Goal: Task Accomplishment & Management: Manage account settings

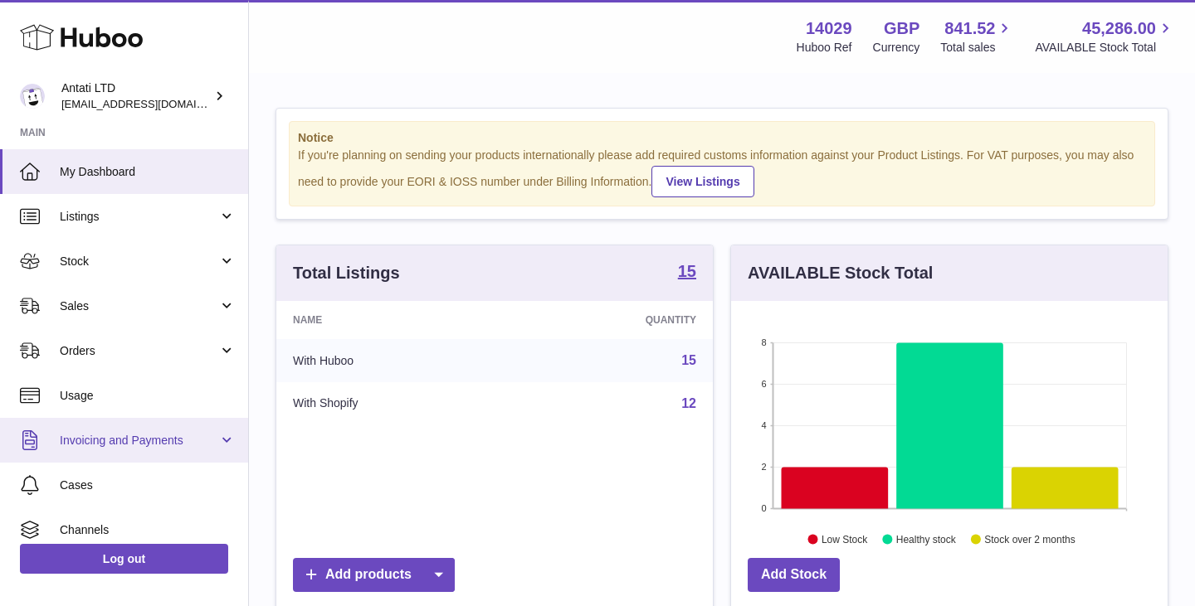
scroll to position [259, 436]
click at [173, 447] on span "Invoicing and Payments" at bounding box center [139, 441] width 158 height 16
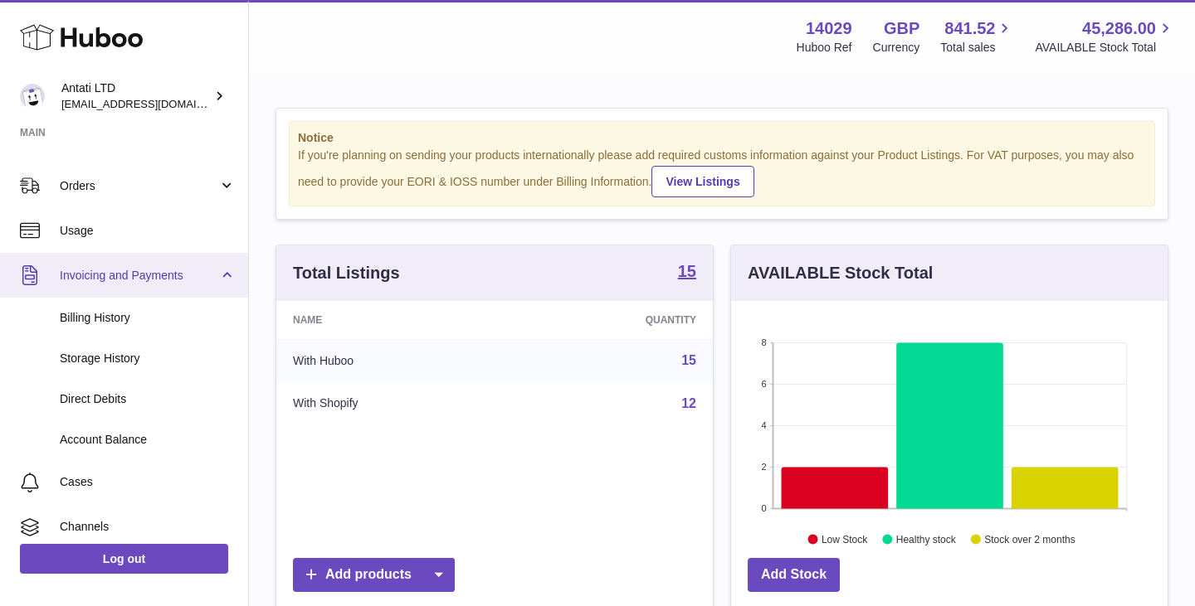
scroll to position [166, 0]
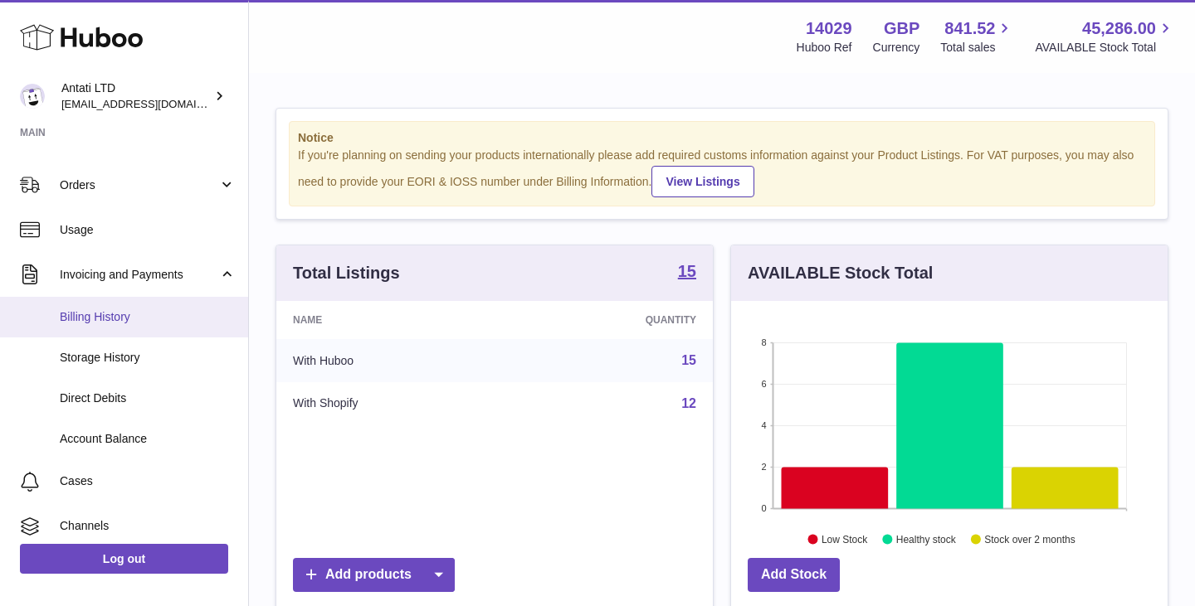
click at [117, 309] on span "Billing History" at bounding box center [148, 317] width 176 height 16
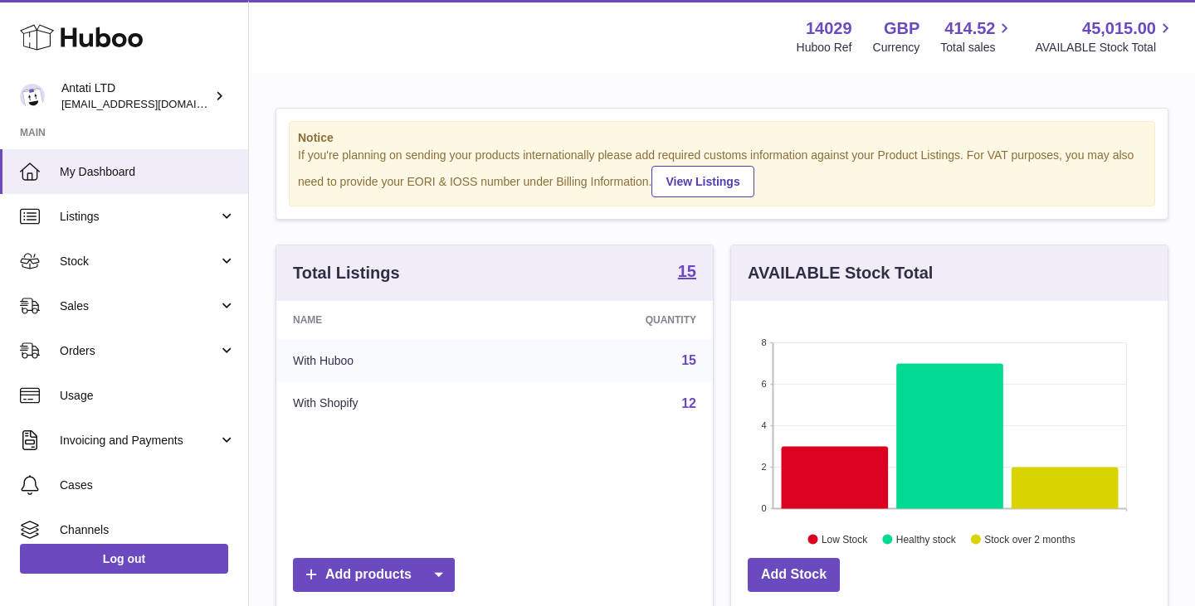
scroll to position [259, 436]
click at [146, 441] on span "Invoicing and Payments" at bounding box center [139, 441] width 158 height 16
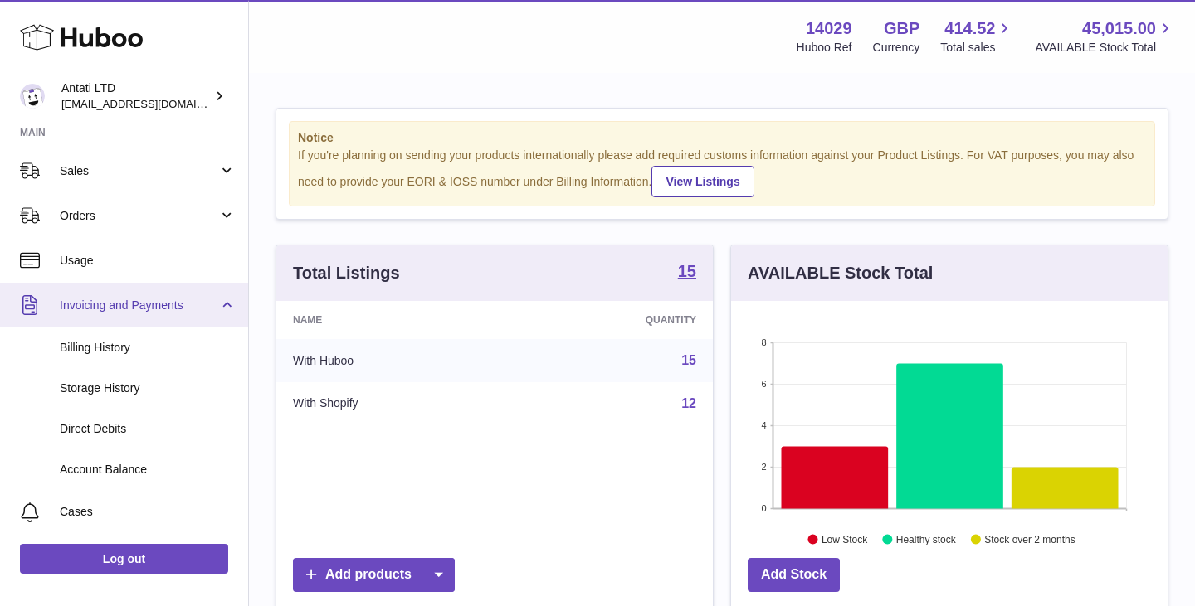
scroll to position [136, 0]
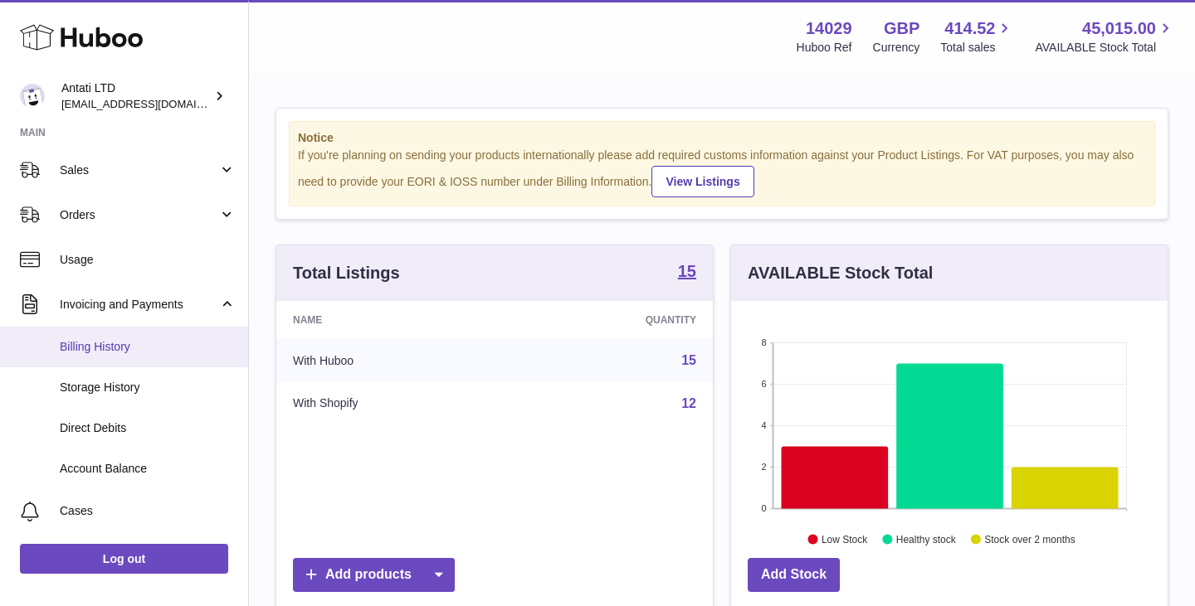
click at [134, 350] on span "Billing History" at bounding box center [148, 347] width 176 height 16
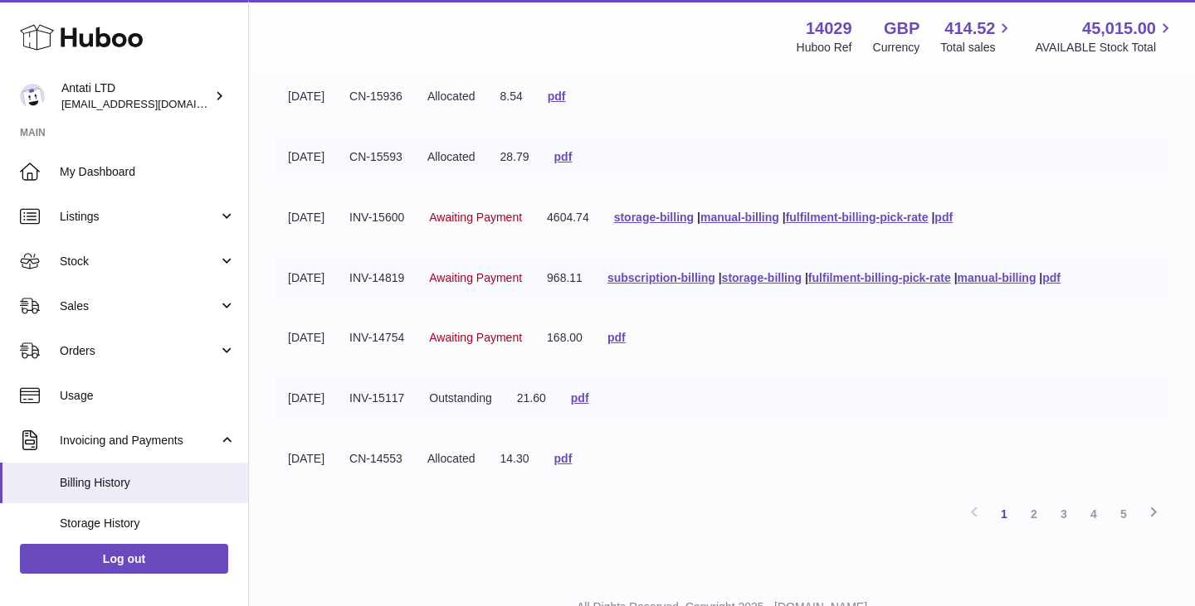
scroll to position [446, 0]
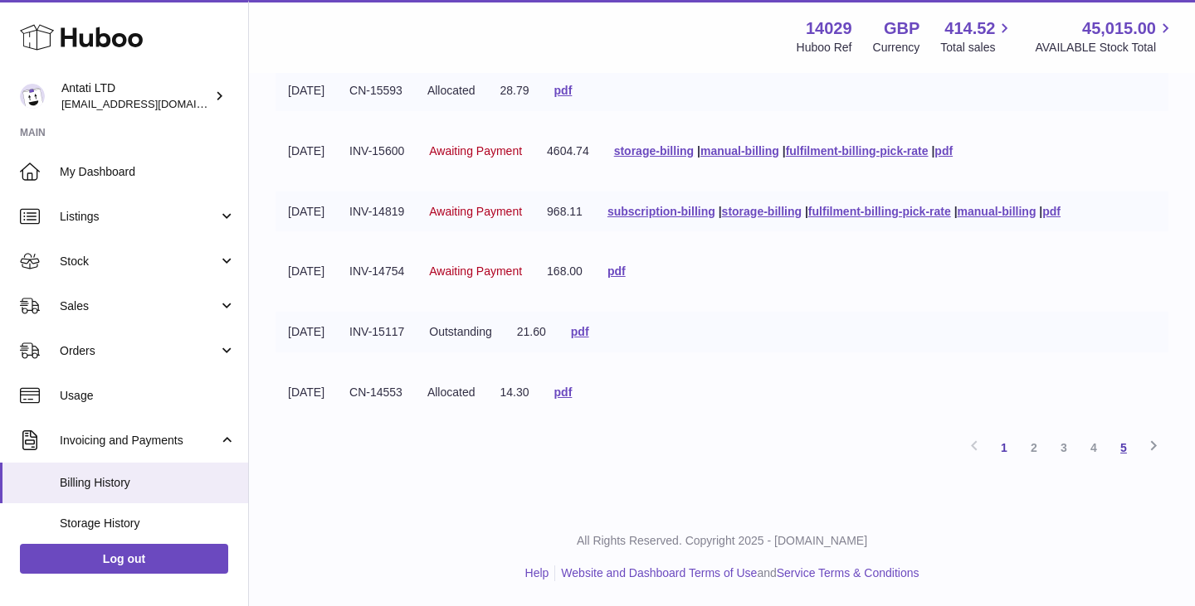
click at [1124, 450] on link "5" at bounding box center [1123, 448] width 30 height 30
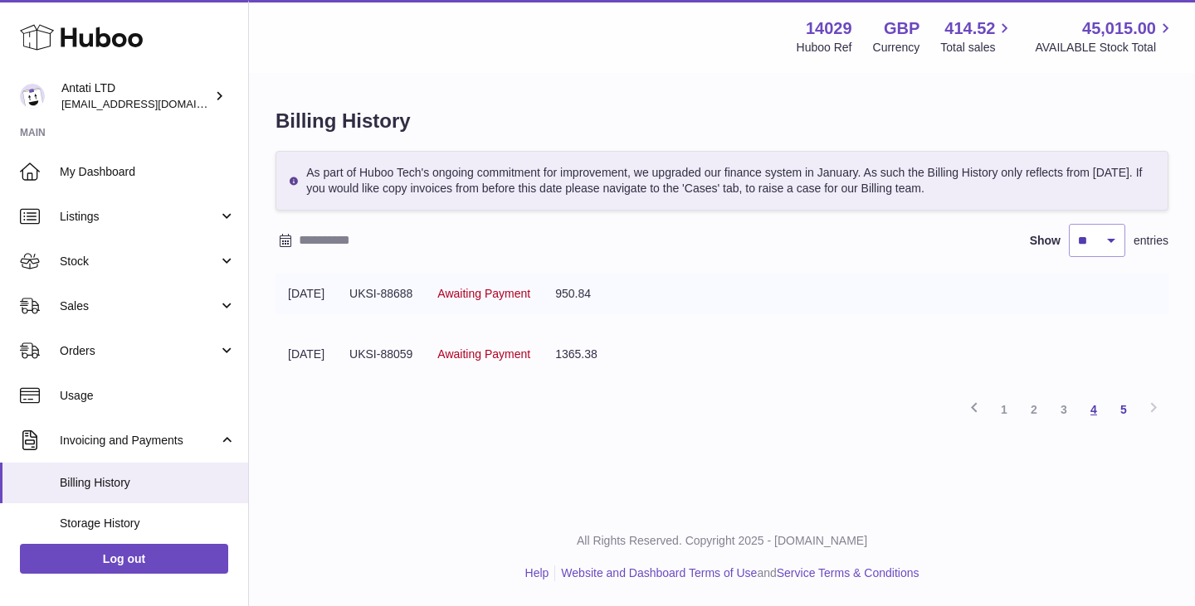
click at [1098, 417] on link "4" at bounding box center [1094, 410] width 30 height 30
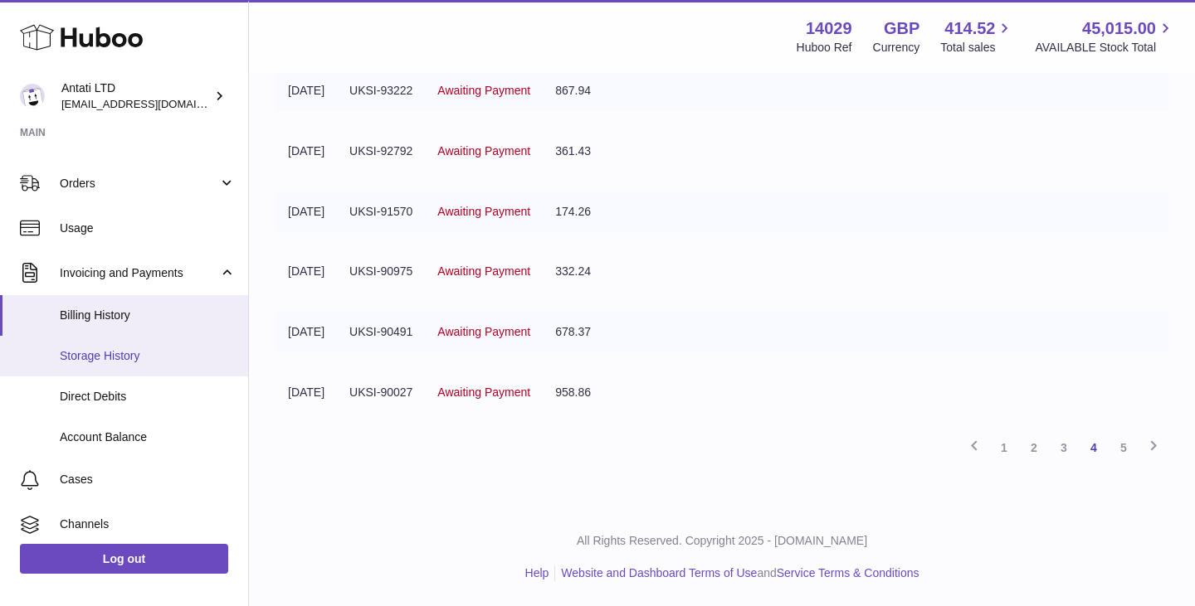
scroll to position [172, 0]
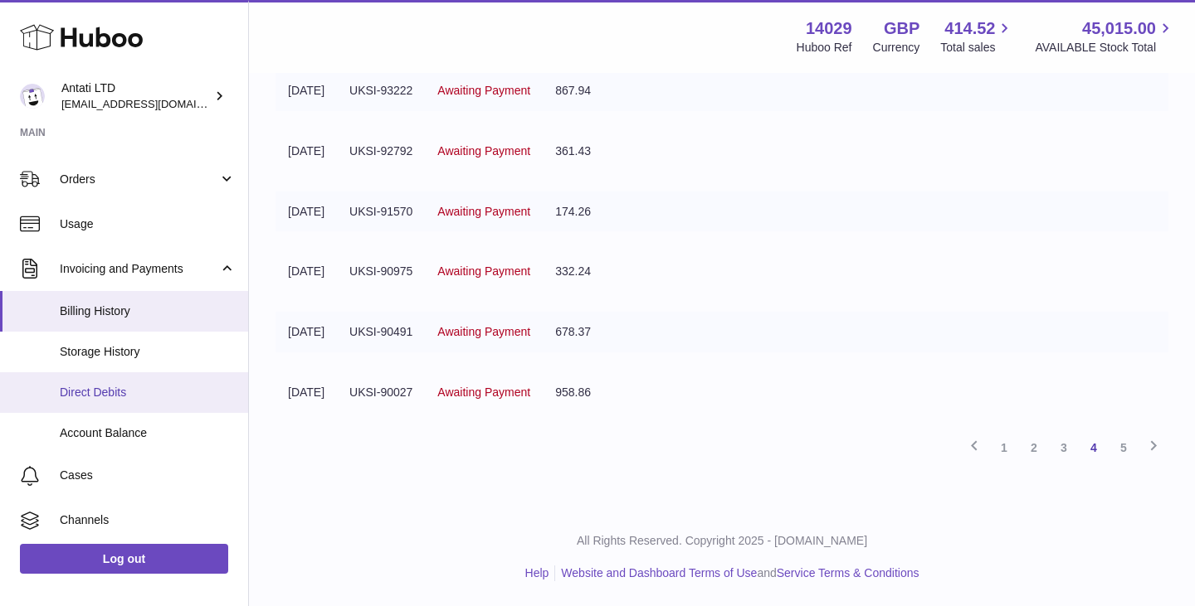
click at [124, 377] on link "Direct Debits" at bounding box center [124, 393] width 248 height 41
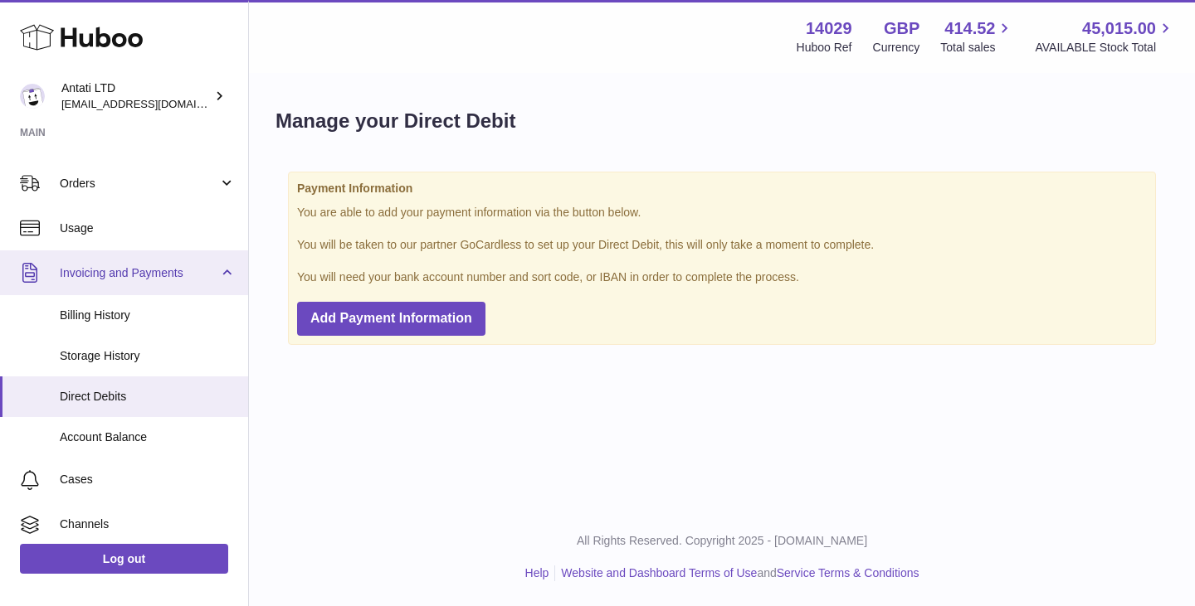
scroll to position [174, 0]
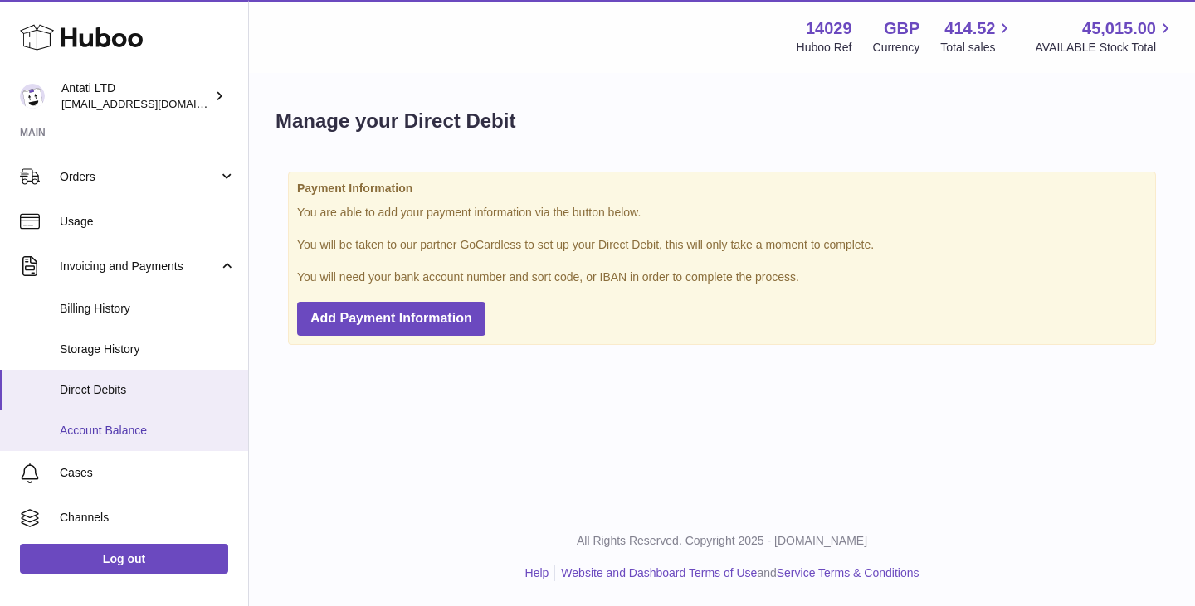
click at [118, 436] on span "Account Balance" at bounding box center [148, 431] width 176 height 16
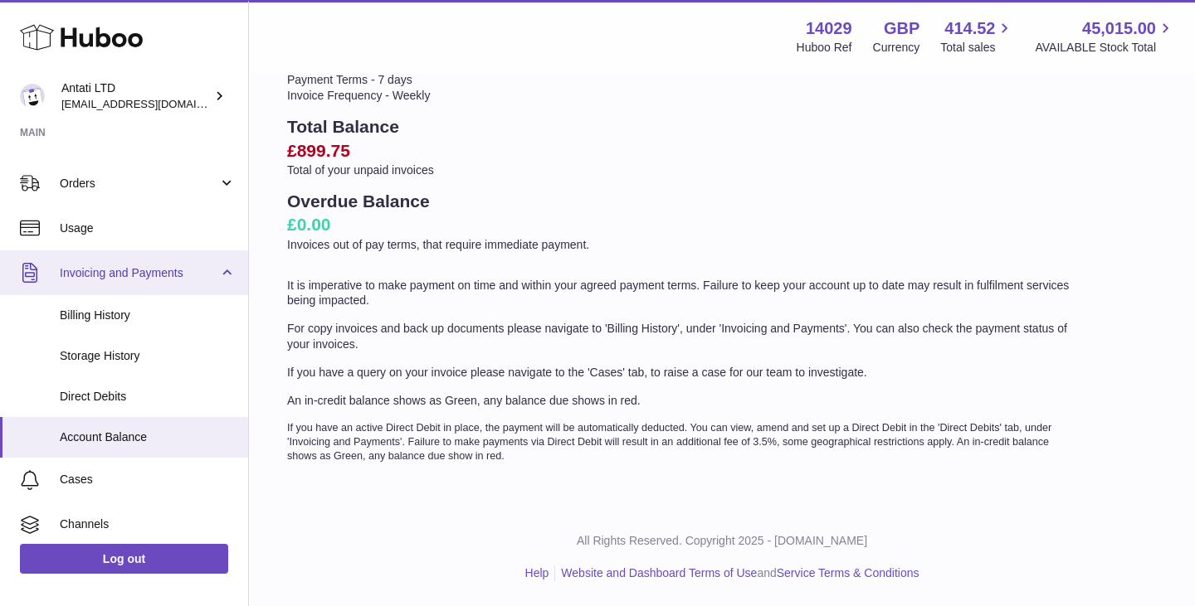
scroll to position [171, 0]
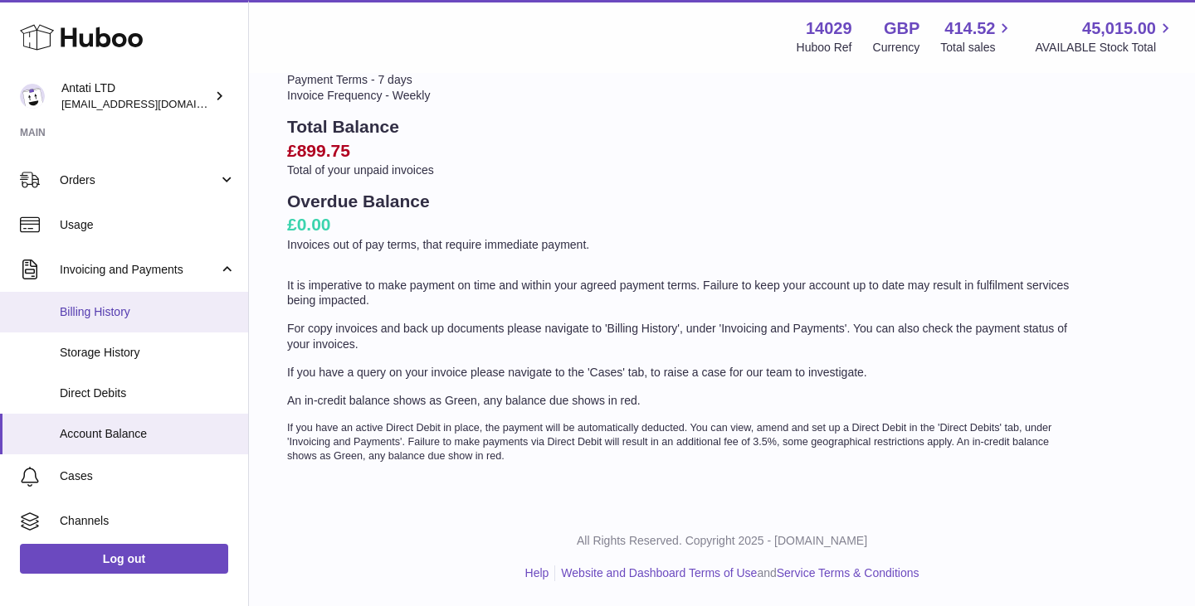
click at [111, 312] on span "Billing History" at bounding box center [148, 312] width 176 height 16
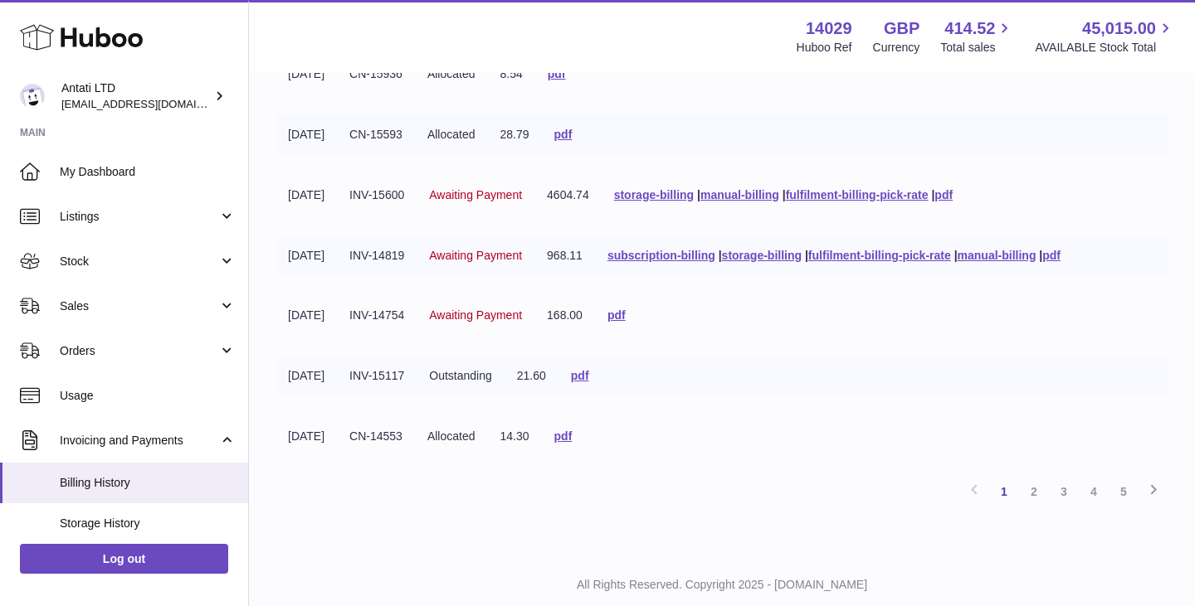
scroll to position [437, 0]
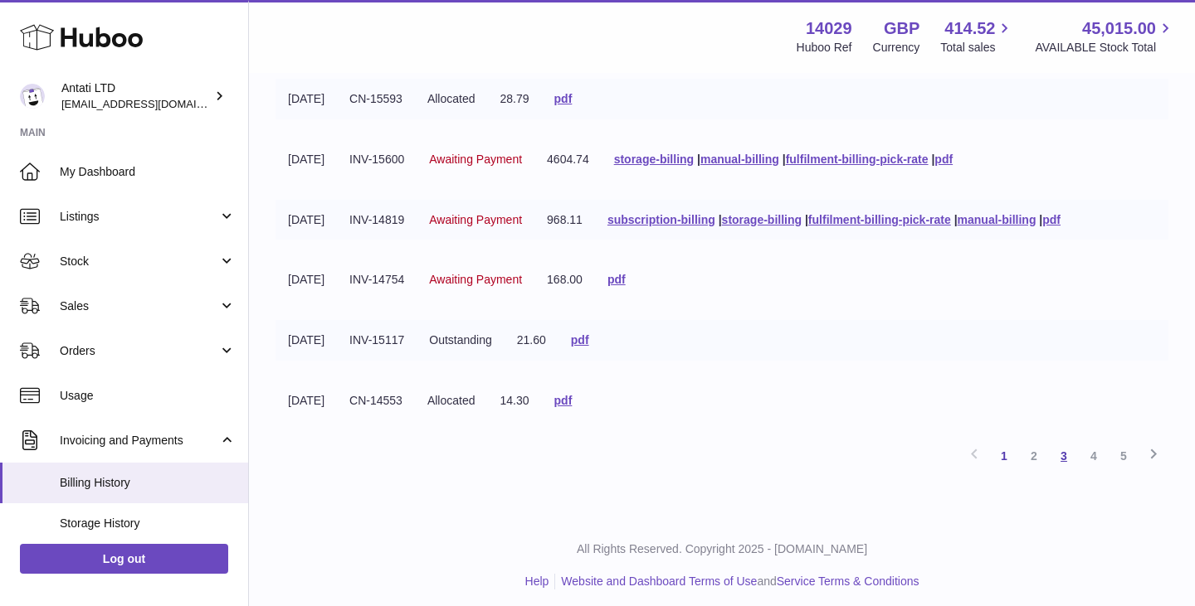
click at [1068, 455] on link "3" at bounding box center [1064, 456] width 30 height 30
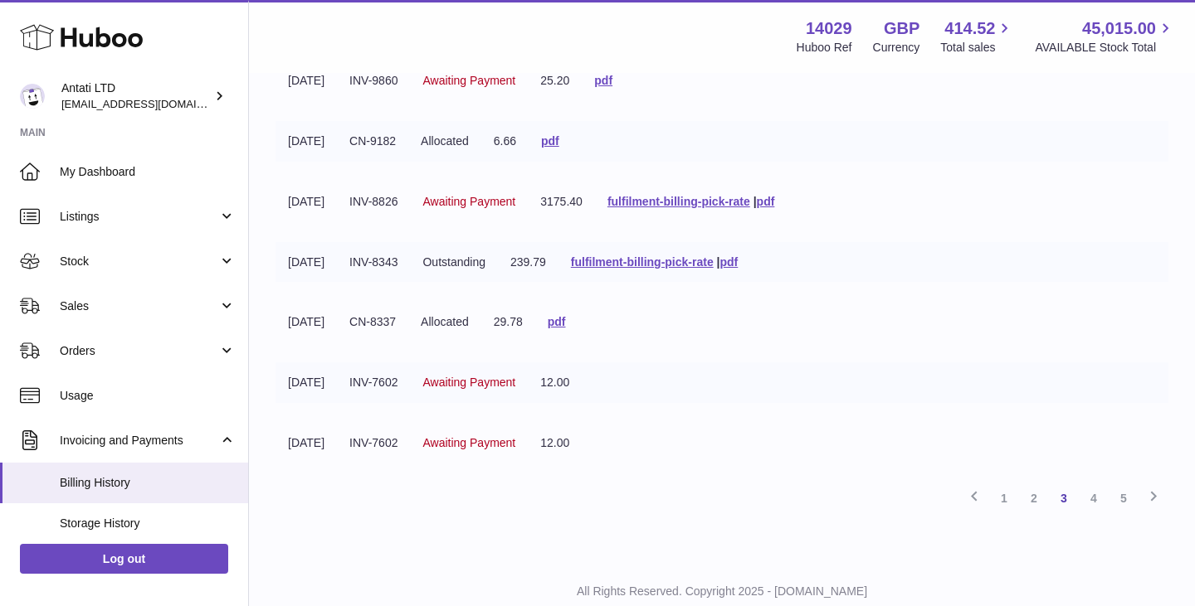
scroll to position [396, 0]
click at [1097, 504] on link "4" at bounding box center [1094, 498] width 30 height 30
